Goal: Check status: Check status

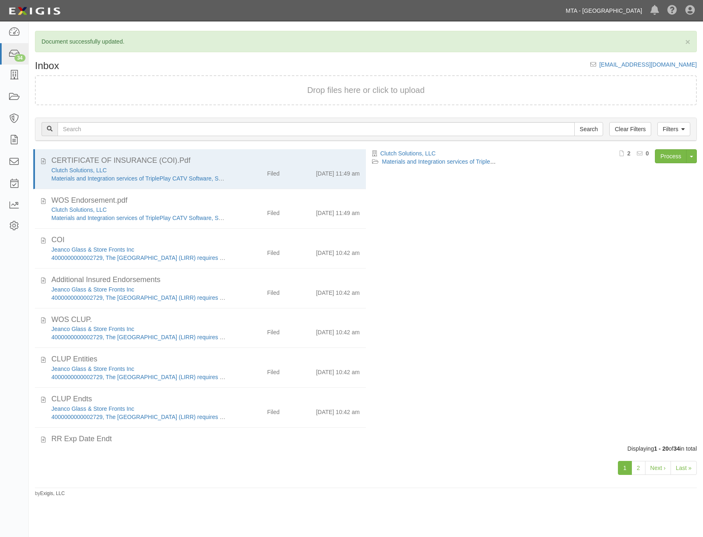
click at [620, 13] on link "MTA - [GEOGRAPHIC_DATA]" at bounding box center [604, 10] width 85 height 16
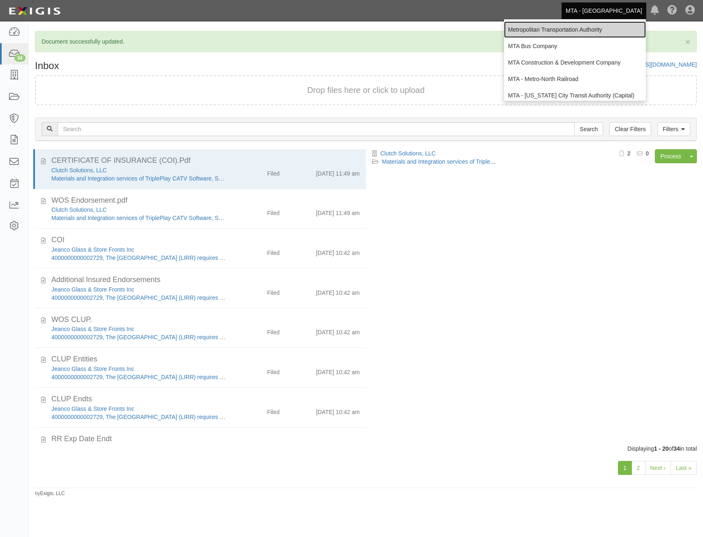
click at [596, 33] on link "Metropolitan Transportation Authority" at bounding box center [575, 29] width 142 height 16
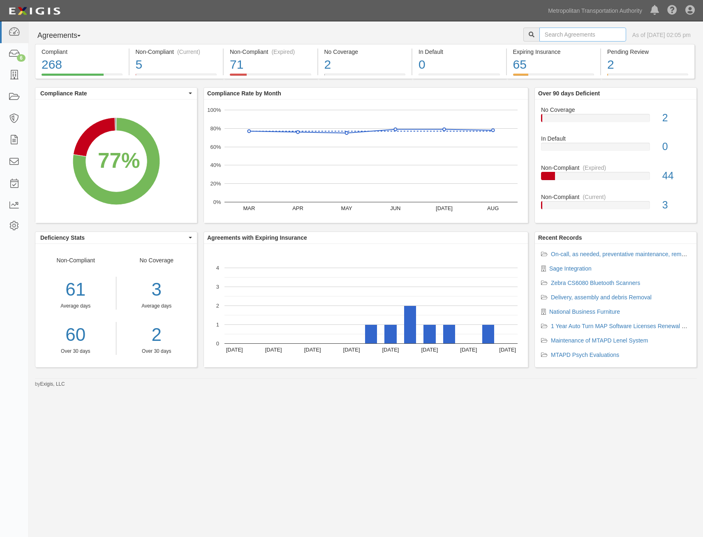
click at [569, 32] on input "text" at bounding box center [583, 35] width 87 height 14
type input "cywaf3"
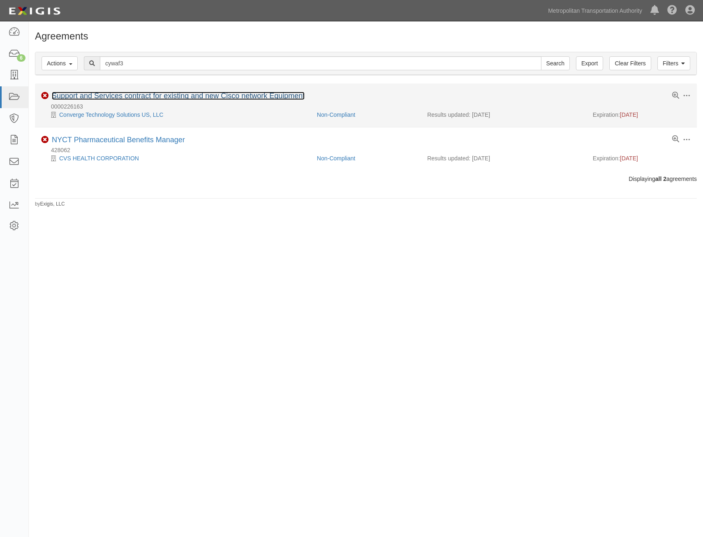
click at [238, 93] on link "Support and Services contract for existing and new Cisco network Equipment" at bounding box center [178, 96] width 253 height 8
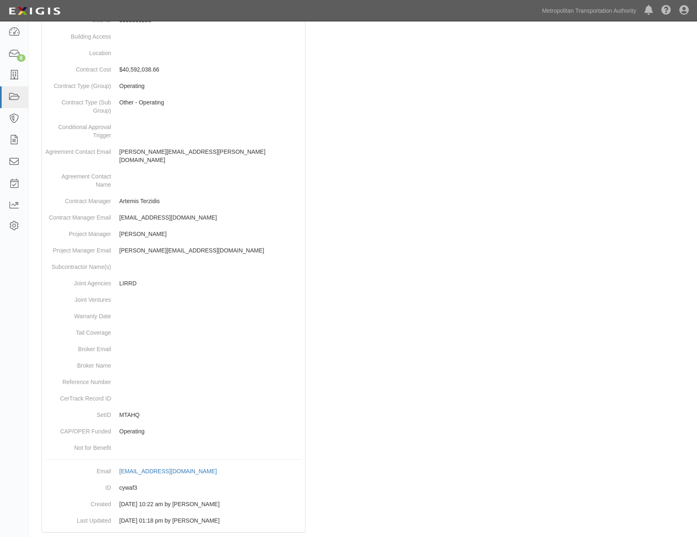
scroll to position [268, 0]
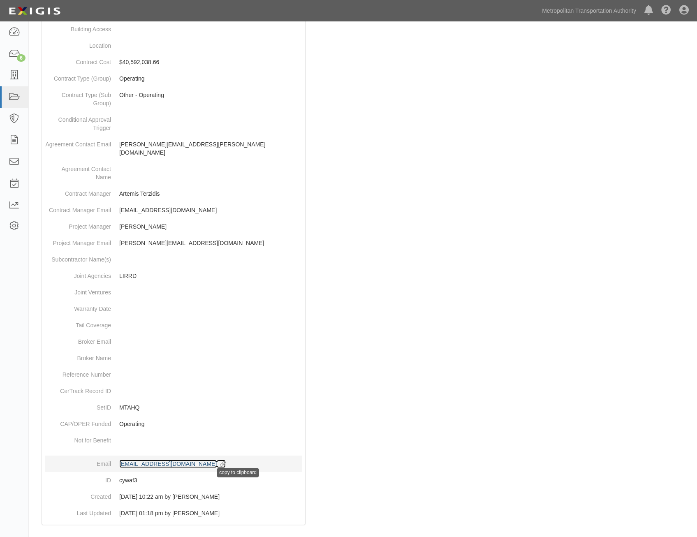
click at [226, 462] on icon at bounding box center [221, 465] width 9 height 6
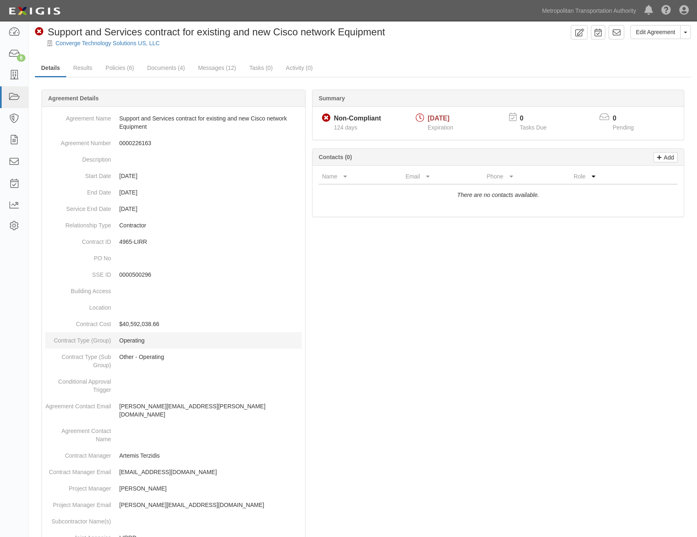
scroll to position [0, 0]
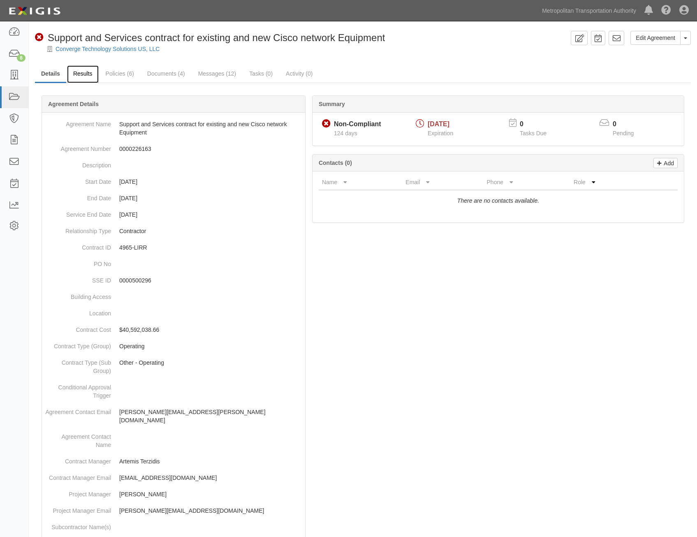
click at [88, 77] on link "Results" at bounding box center [83, 74] width 32 height 18
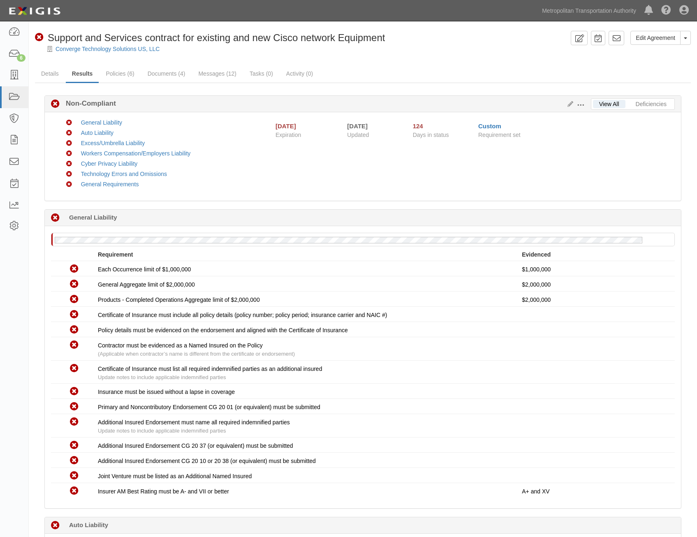
drag, startPoint x: 317, startPoint y: 422, endPoint x: 309, endPoint y: 158, distance: 263.8
click at [596, 17] on link "Metropolitan Transportation Authority" at bounding box center [589, 10] width 102 height 16
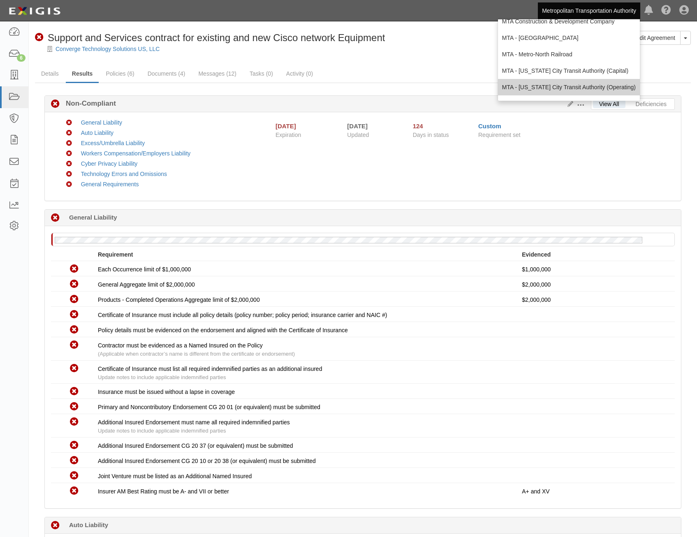
scroll to position [54, 0]
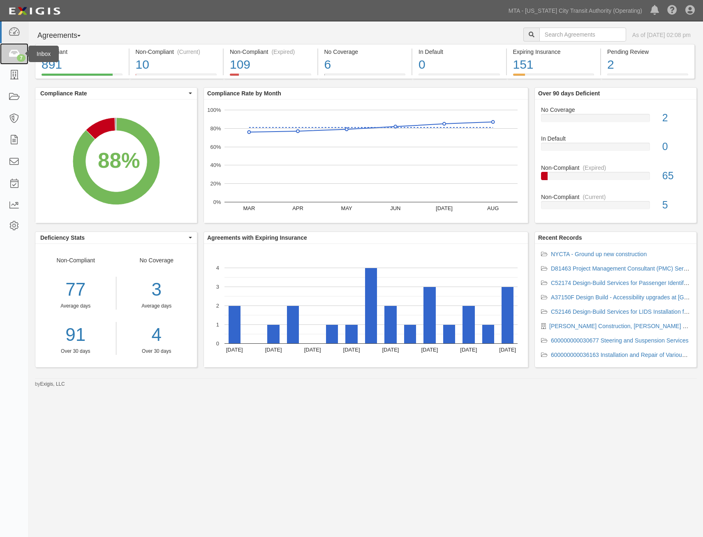
click at [10, 53] on icon at bounding box center [14, 53] width 12 height 9
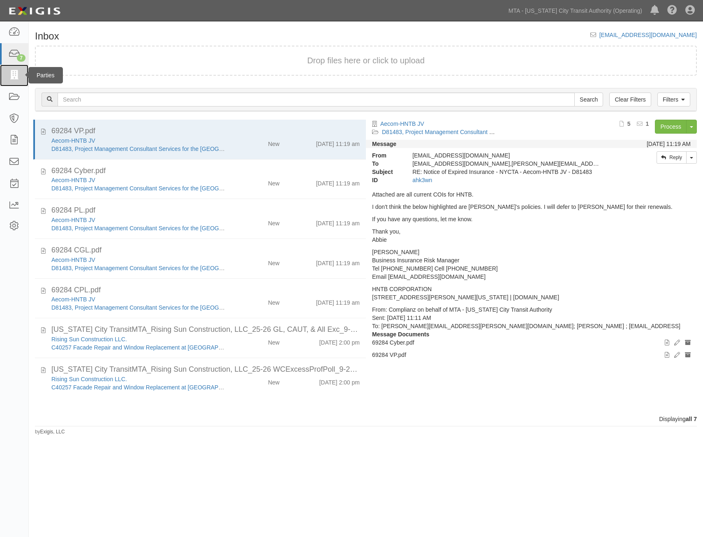
click at [9, 80] on icon at bounding box center [14, 75] width 12 height 9
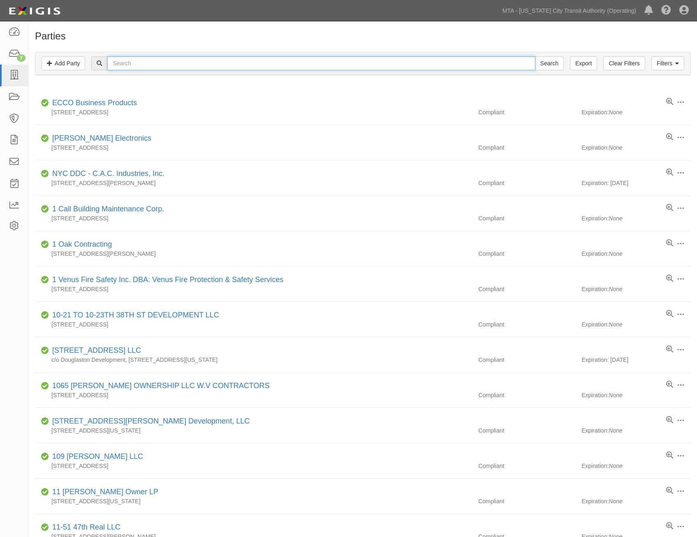
click at [221, 63] on input "text" at bounding box center [321, 63] width 428 height 14
type input "converge"
click at [535, 56] on input "Search" at bounding box center [549, 63] width 29 height 14
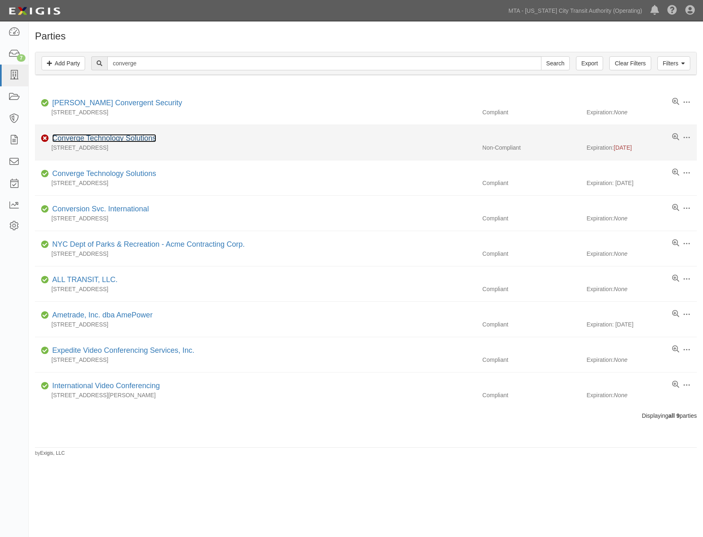
click at [131, 139] on link "Converge Technology Solutions" at bounding box center [104, 138] width 104 height 8
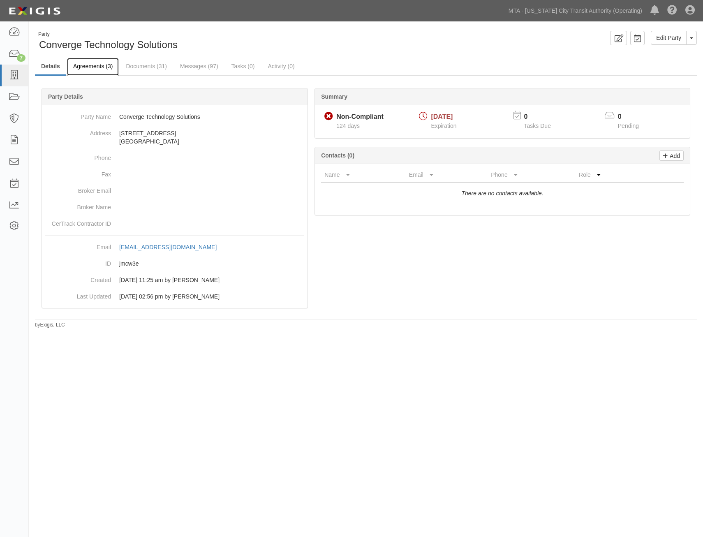
click at [107, 70] on link "Agreements (3)" at bounding box center [93, 67] width 52 height 18
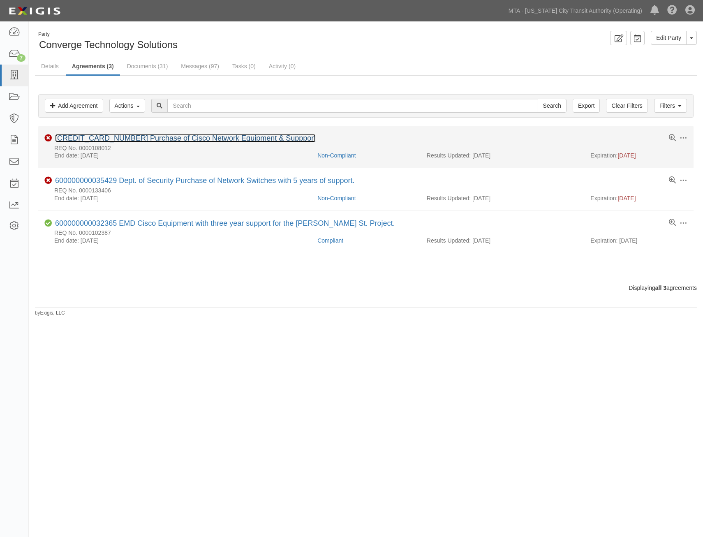
click at [201, 139] on link "[CREDIT_CARD_NUMBER] Purchase of Cisco Network Equipment & Suppport" at bounding box center [185, 138] width 261 height 8
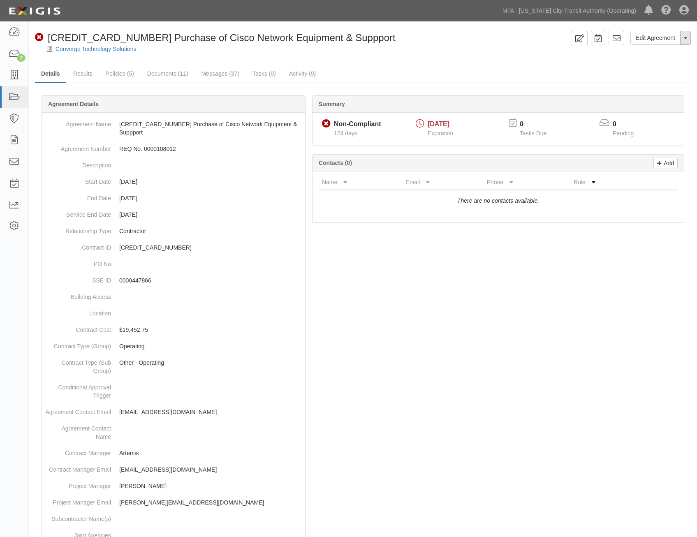
click at [688, 42] on button "Toggle Agreement Dropdown" at bounding box center [685, 38] width 11 height 14
click at [655, 54] on link "View Audit Trail" at bounding box center [658, 53] width 65 height 11
click at [680, 35] on link "Edit Agreement" at bounding box center [656, 38] width 50 height 14
click at [685, 42] on button "Toggle Agreement Dropdown" at bounding box center [685, 38] width 11 height 14
click at [652, 56] on link "View Audit Trail" at bounding box center [658, 53] width 65 height 11
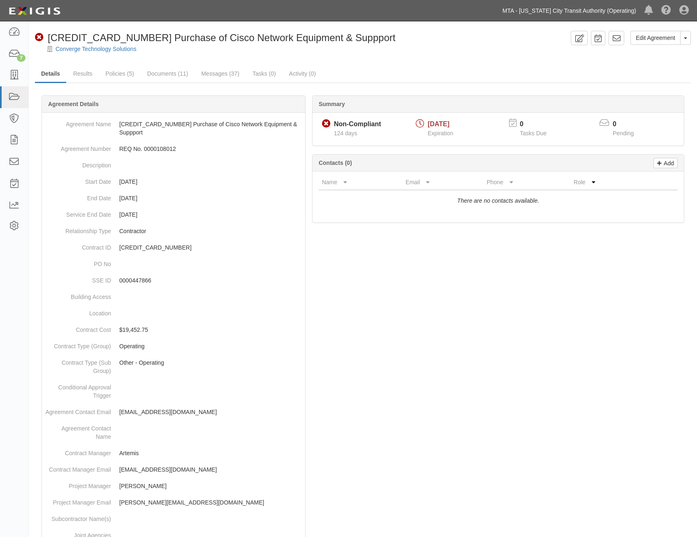
click at [579, 5] on link "MTA - [US_STATE] City Transit Authority (Operating)" at bounding box center [570, 10] width 142 height 16
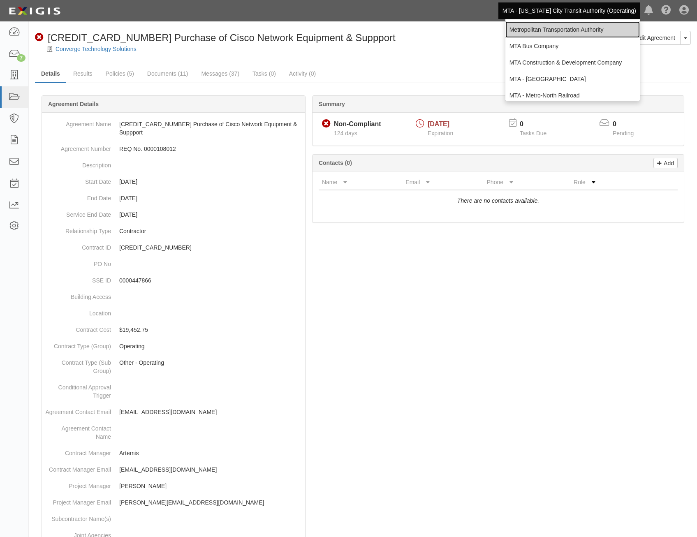
click at [564, 26] on link "Metropolitan Transportation Authority" at bounding box center [573, 29] width 135 height 16
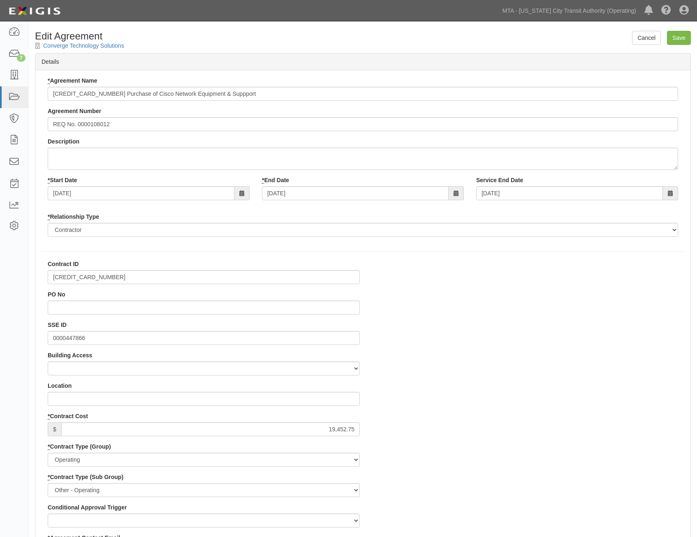
select select
